Goal: Transaction & Acquisition: Subscribe to service/newsletter

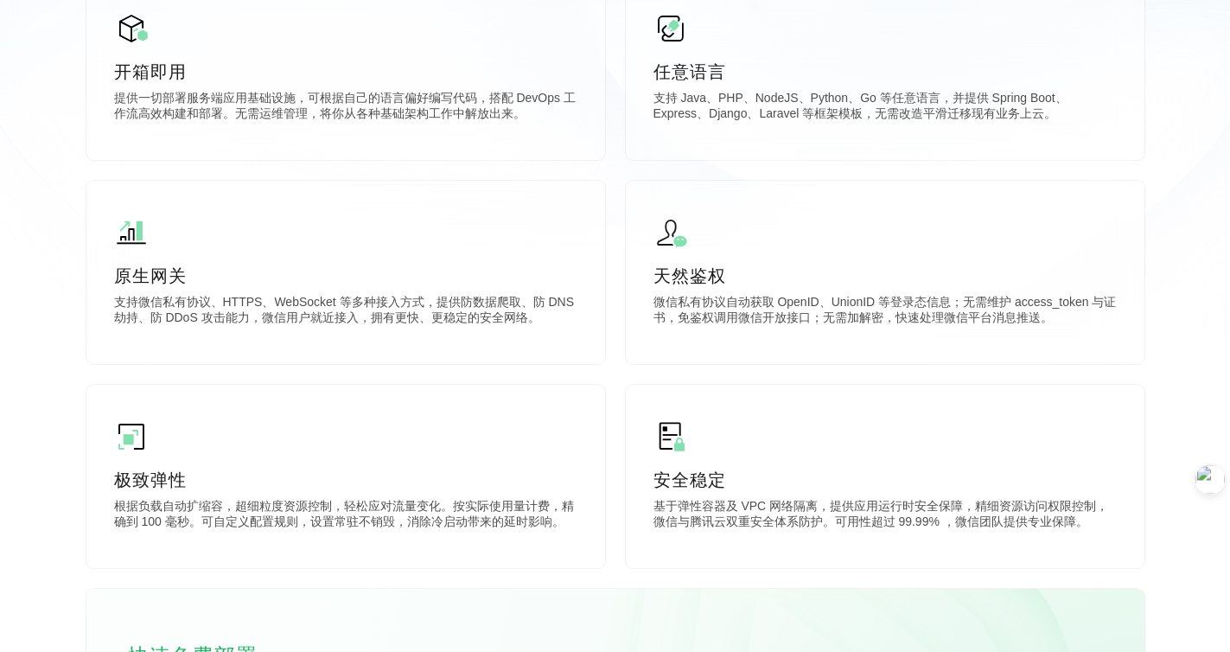
scroll to position [1105, 0]
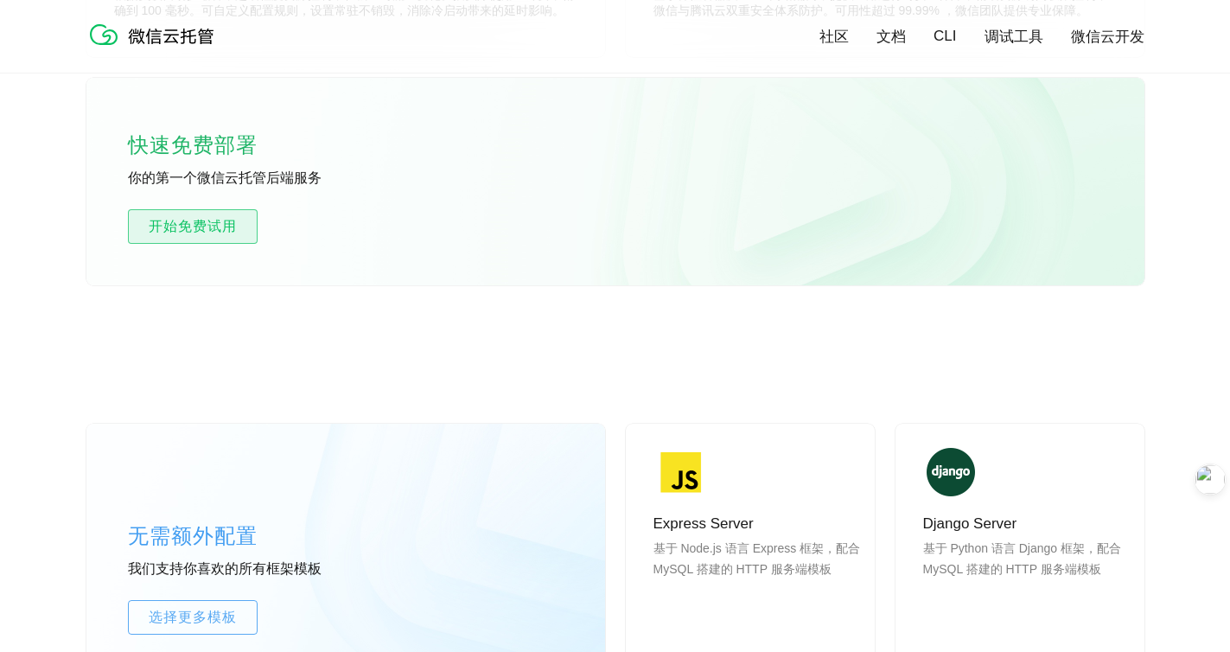
click at [219, 229] on span "开始免费试用" at bounding box center [193, 226] width 128 height 21
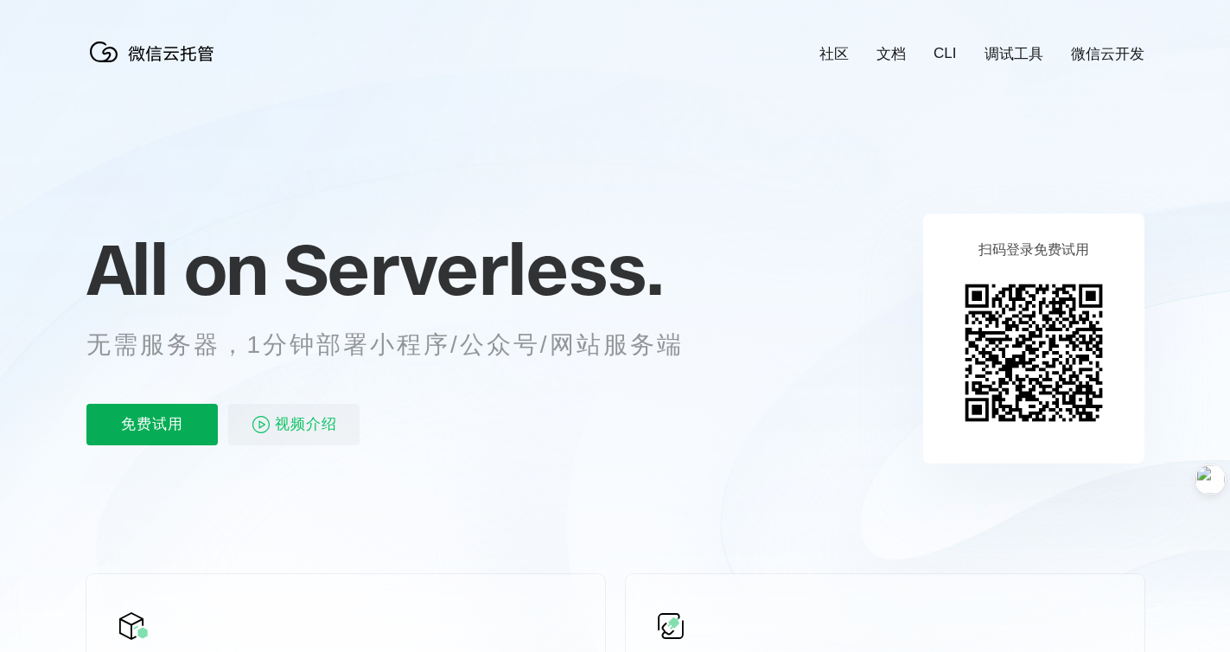
click at [175, 433] on p "免费试用" at bounding box center [151, 424] width 131 height 41
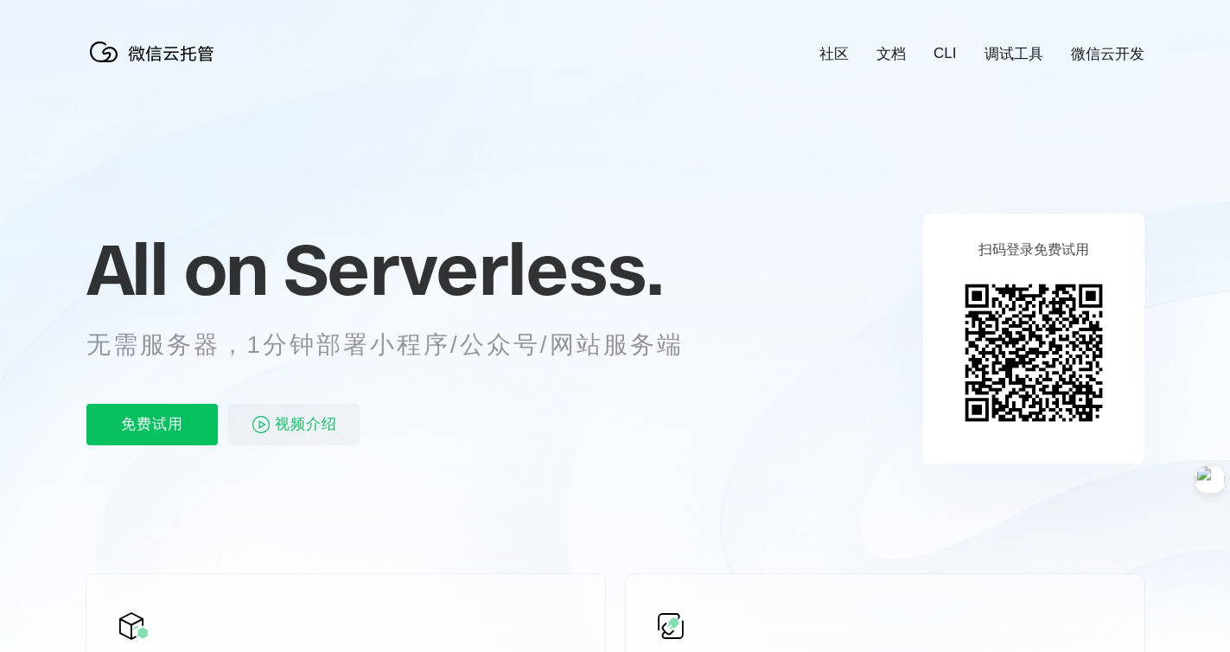
scroll to position [0, 3040]
click at [832, 58] on link "社区" at bounding box center [833, 54] width 29 height 20
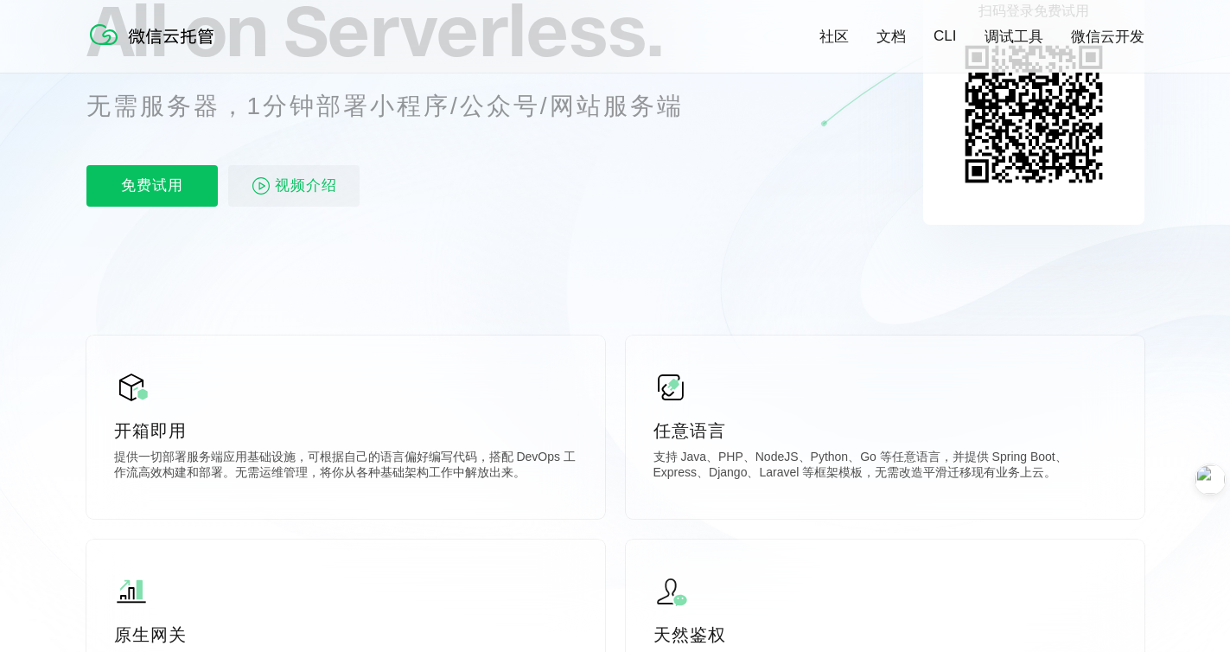
scroll to position [0, 0]
